Goal: Register for event/course

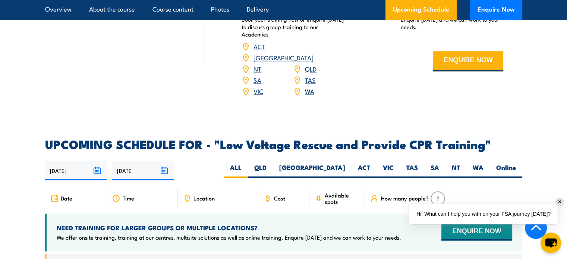
scroll to position [1192, 0]
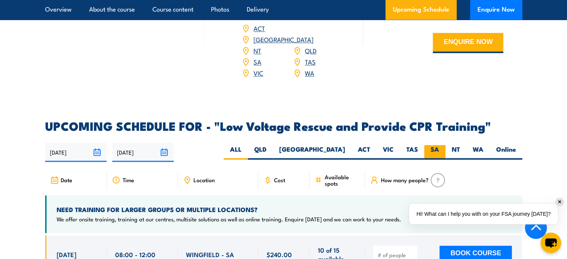
click at [432, 145] on label "SA" at bounding box center [434, 152] width 21 height 15
click at [439, 145] on input "SA" at bounding box center [441, 147] width 5 height 5
radio input "true"
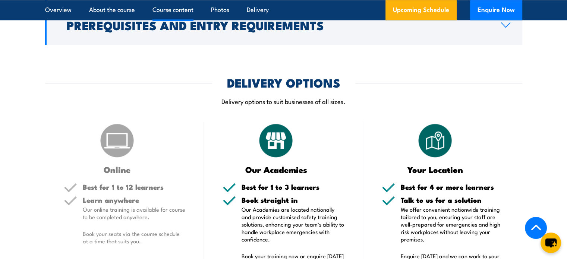
scroll to position [843, 0]
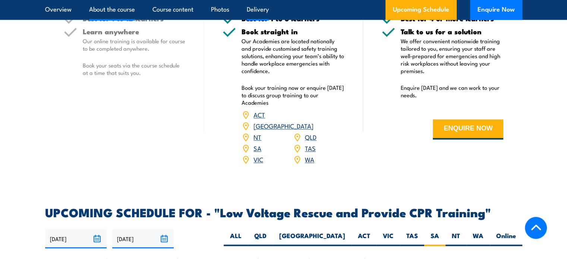
scroll to position [1043, 0]
